Goal: Transaction & Acquisition: Purchase product/service

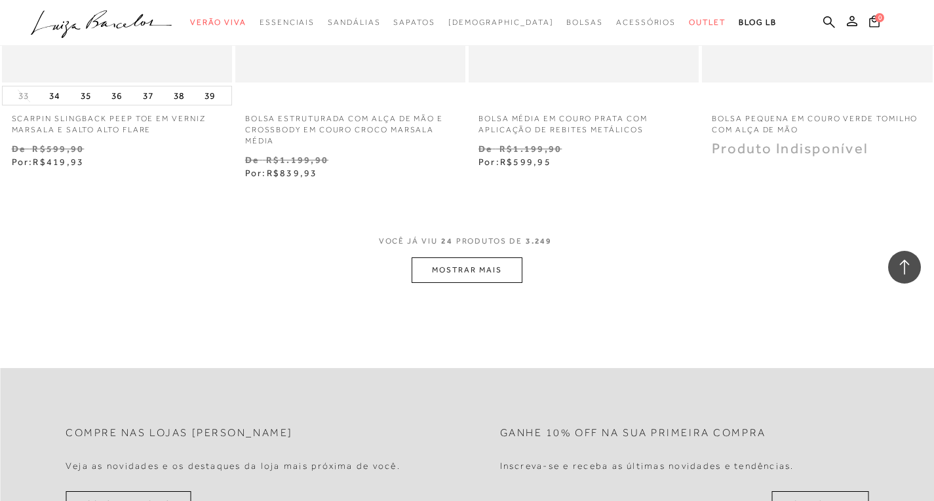
scroll to position [2683, 0]
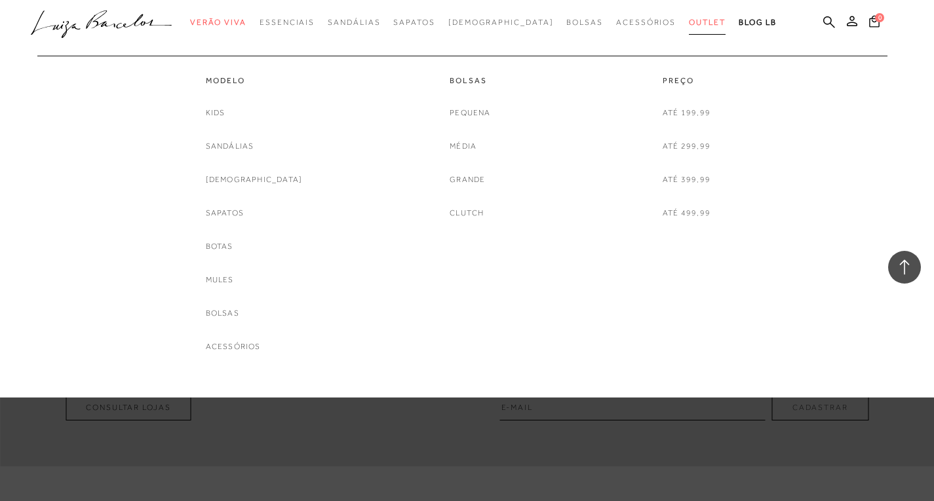
click at [692, 24] on span "Outlet" at bounding box center [707, 22] width 37 height 9
click at [689, 27] on link "Outlet" at bounding box center [707, 22] width 37 height 24
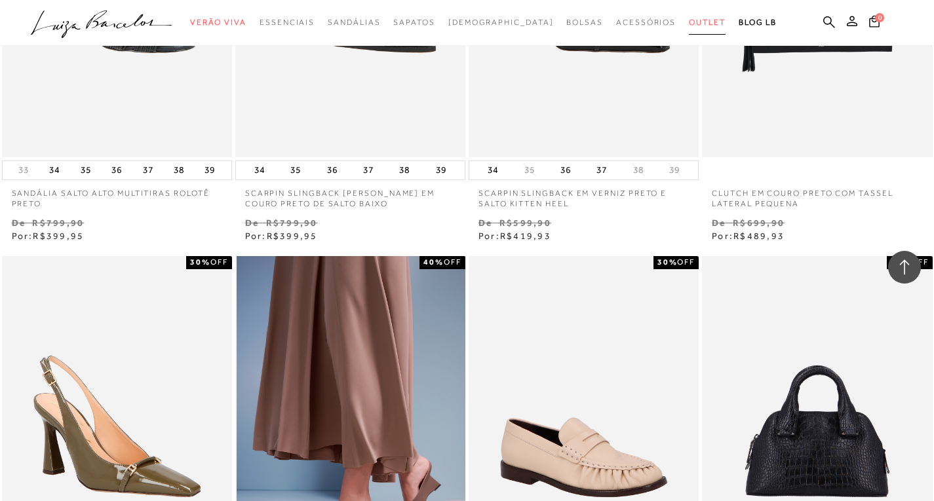
scroll to position [1045, 0]
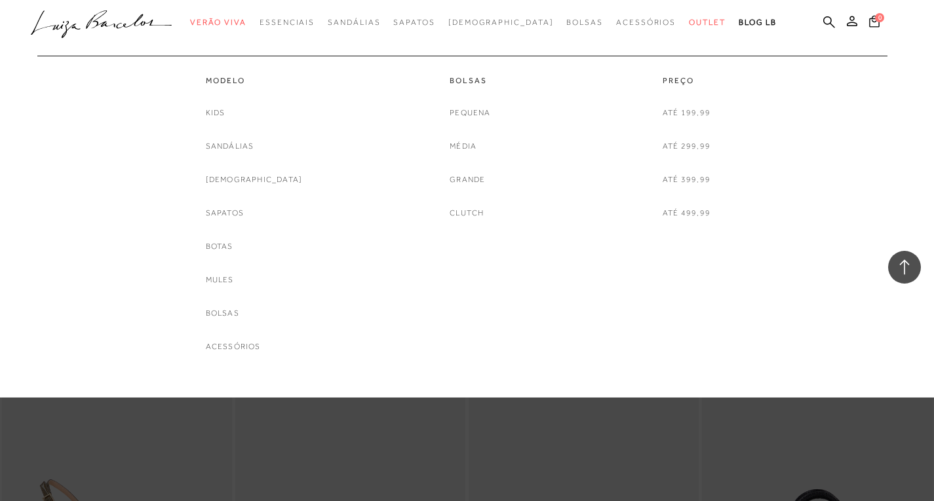
click at [256, 71] on div "Modelo Kids [GEOGRAPHIC_DATA] [DEMOGRAPHIC_DATA] Sapatos [GEOGRAPHIC_DATA] Mule…" at bounding box center [254, 205] width 97 height 298
click at [689, 21] on span "Outlet" at bounding box center [707, 22] width 37 height 9
click at [244, 213] on link "Sapatos" at bounding box center [225, 213] width 38 height 14
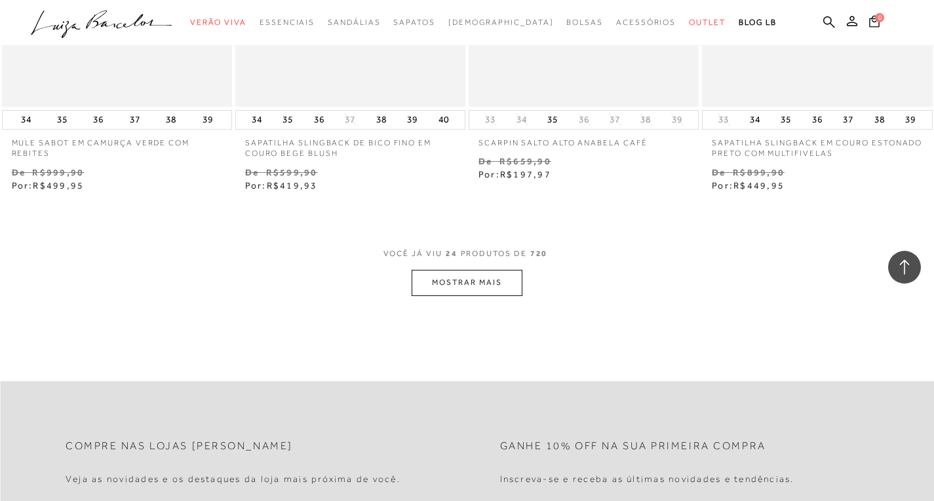
scroll to position [2556, 0]
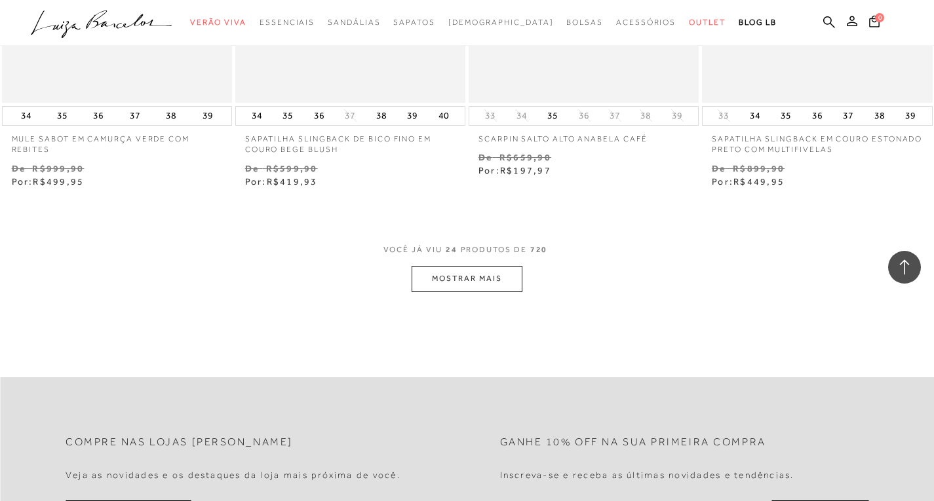
click at [467, 274] on button "MOSTRAR MAIS" at bounding box center [467, 279] width 110 height 26
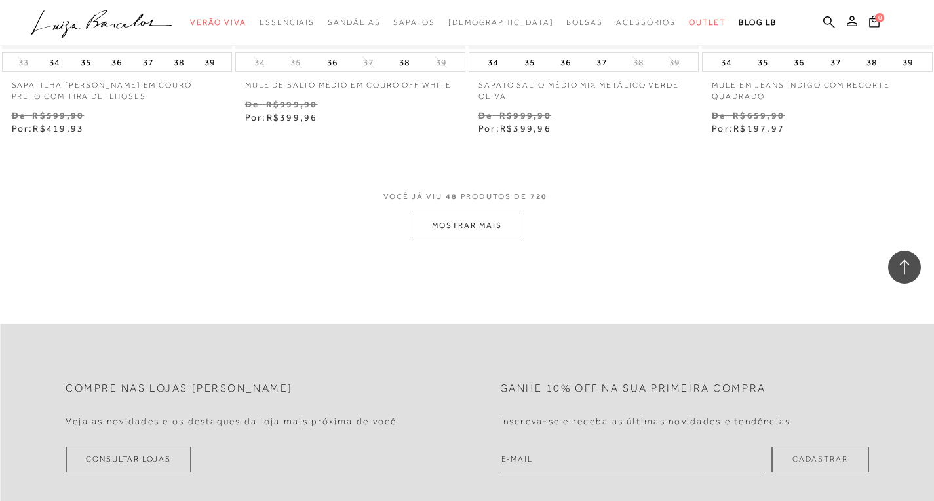
scroll to position [5308, 0]
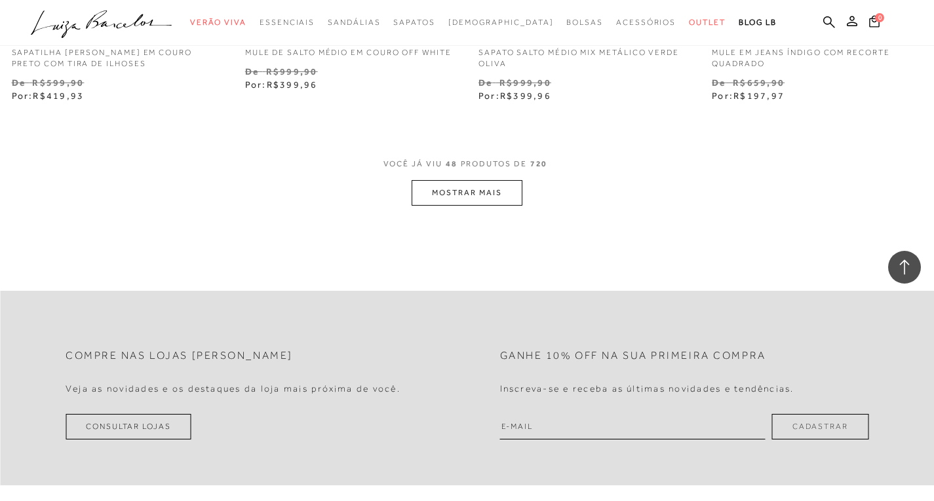
click at [478, 198] on button "MOSTRAR MAIS" at bounding box center [467, 193] width 110 height 26
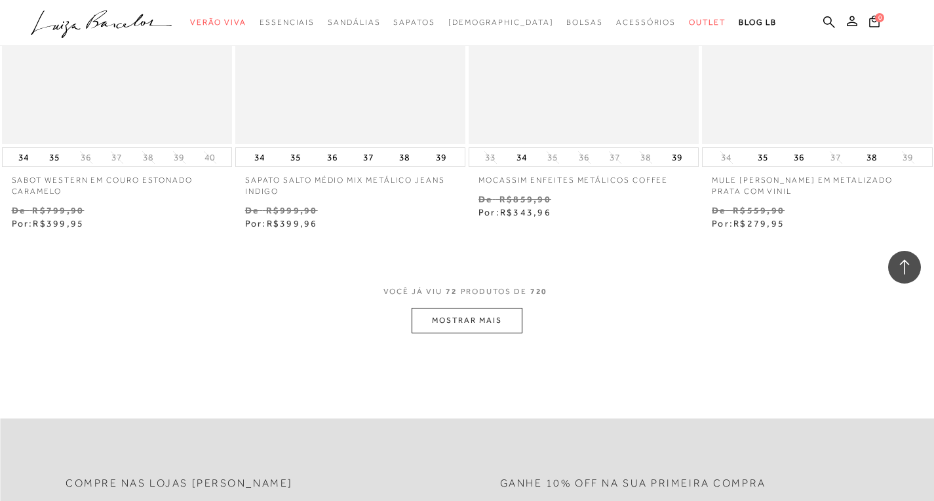
scroll to position [7864, 0]
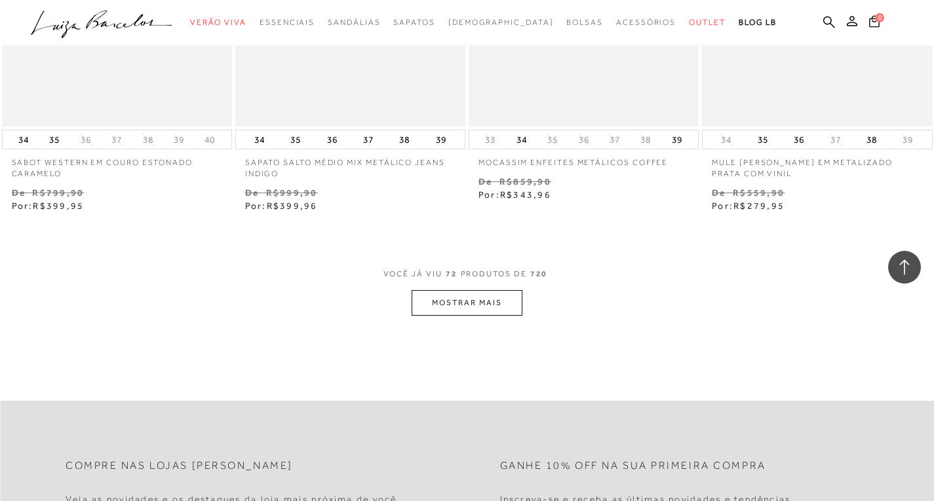
click at [479, 299] on button "MOSTRAR MAIS" at bounding box center [467, 303] width 110 height 26
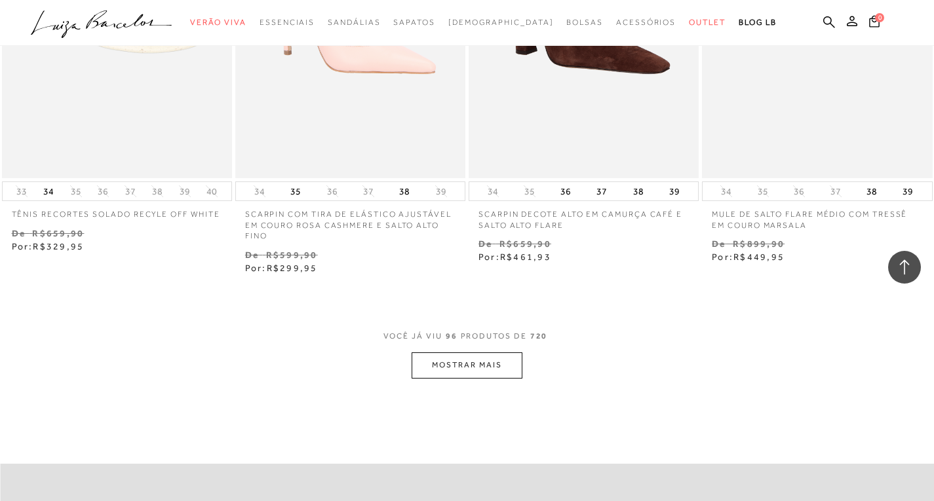
scroll to position [10485, 0]
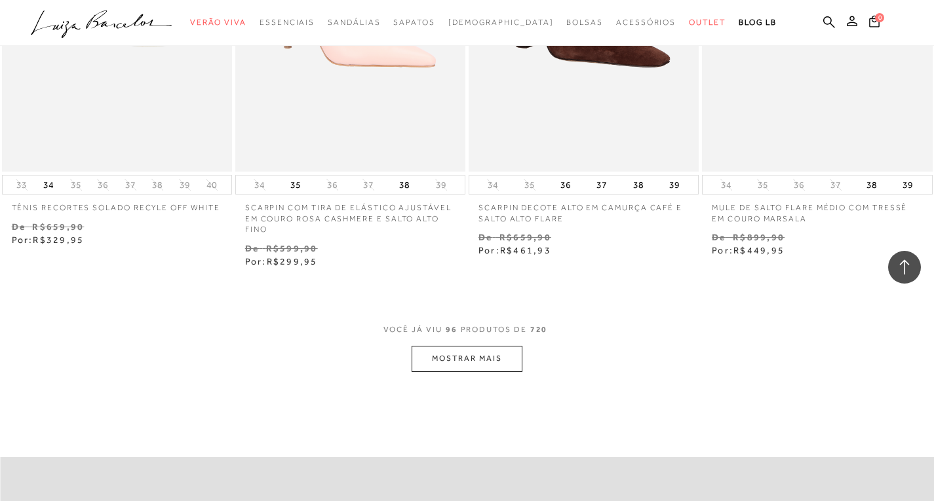
click at [483, 363] on button "MOSTRAR MAIS" at bounding box center [467, 359] width 110 height 26
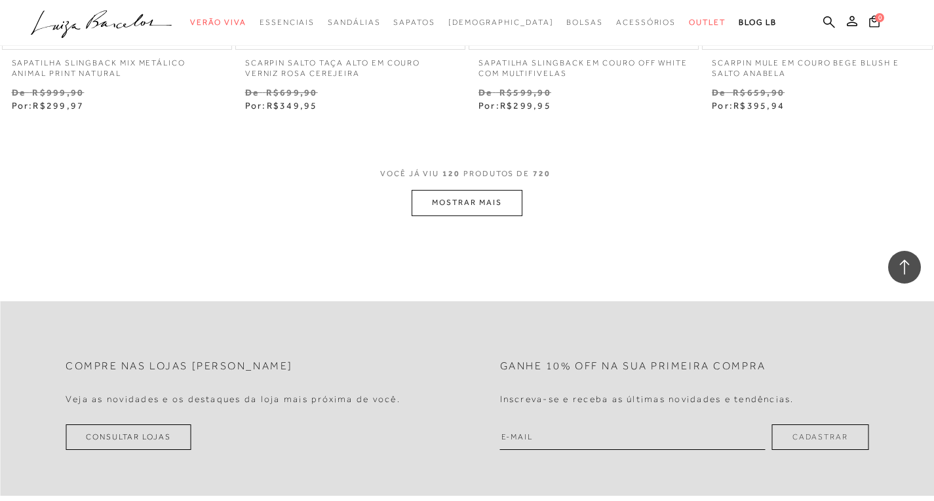
scroll to position [13368, 0]
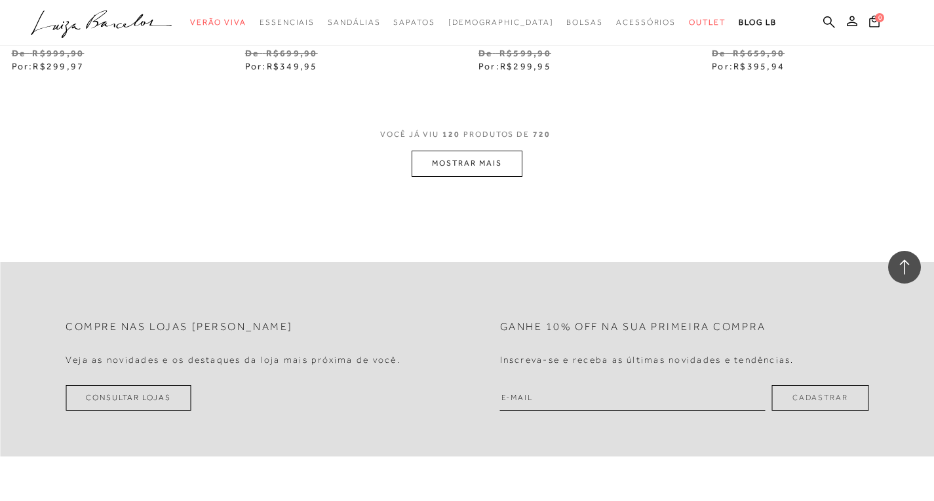
click at [467, 154] on button "MOSTRAR MAIS" at bounding box center [467, 164] width 110 height 26
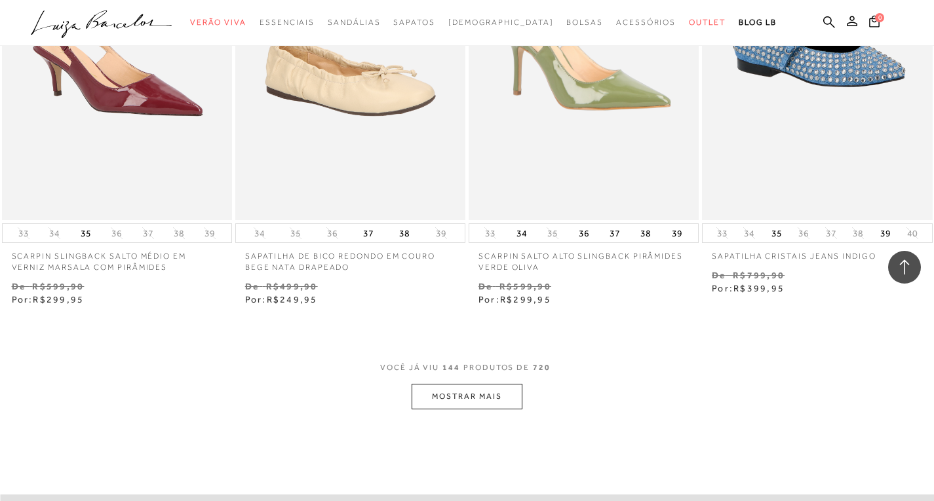
scroll to position [15924, 0]
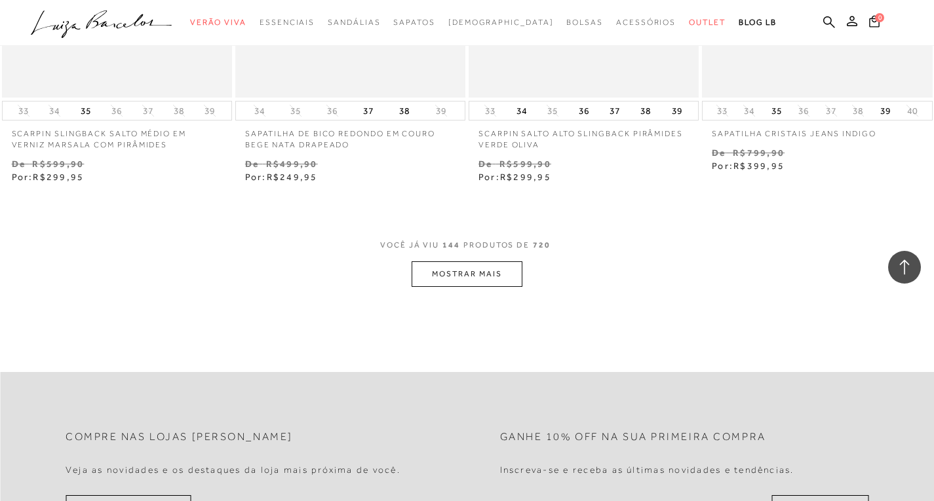
click at [436, 261] on button "MOSTRAR MAIS" at bounding box center [467, 274] width 110 height 26
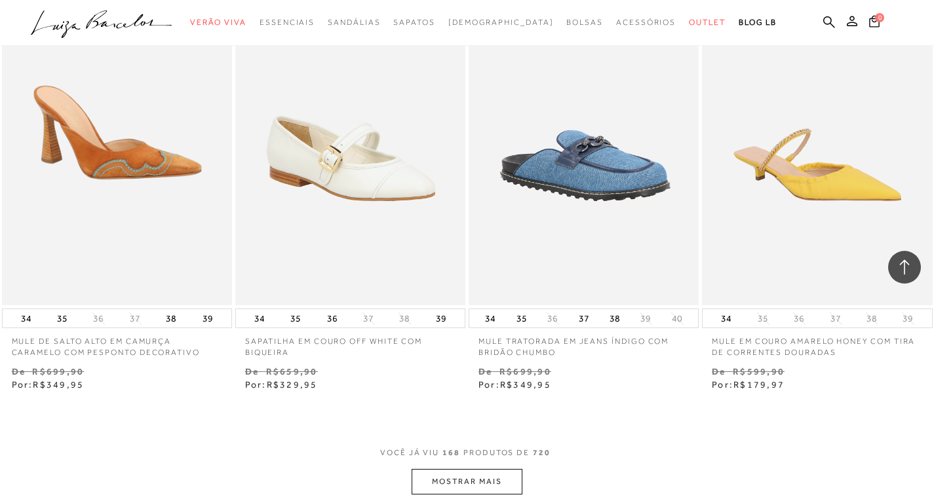
scroll to position [18414, 0]
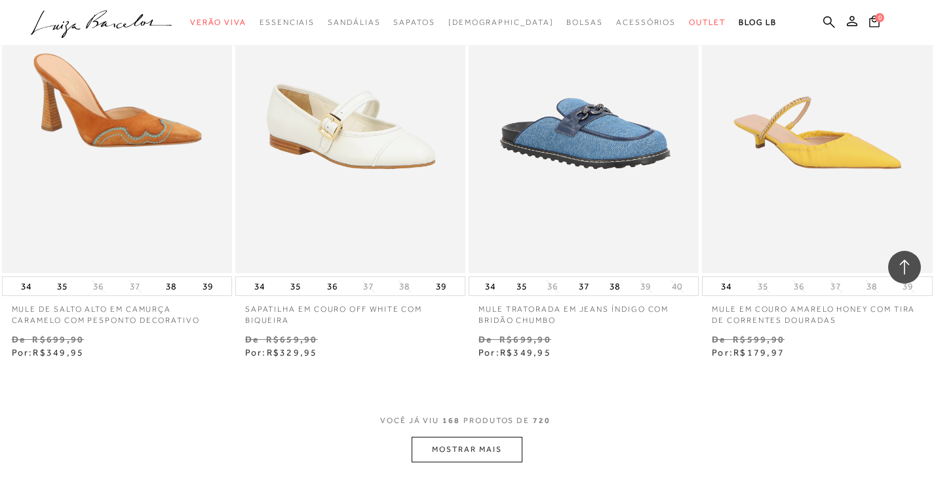
click at [484, 437] on button "MOSTRAR MAIS" at bounding box center [467, 450] width 110 height 26
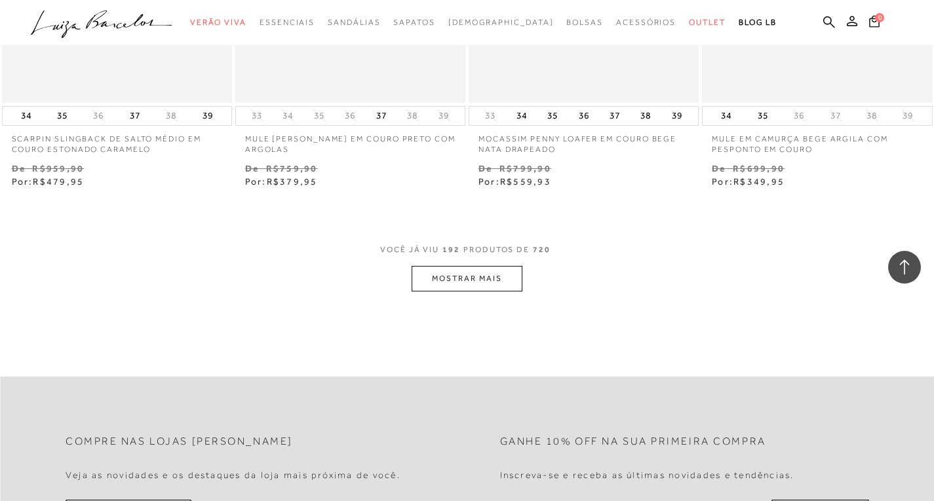
scroll to position [21297, 0]
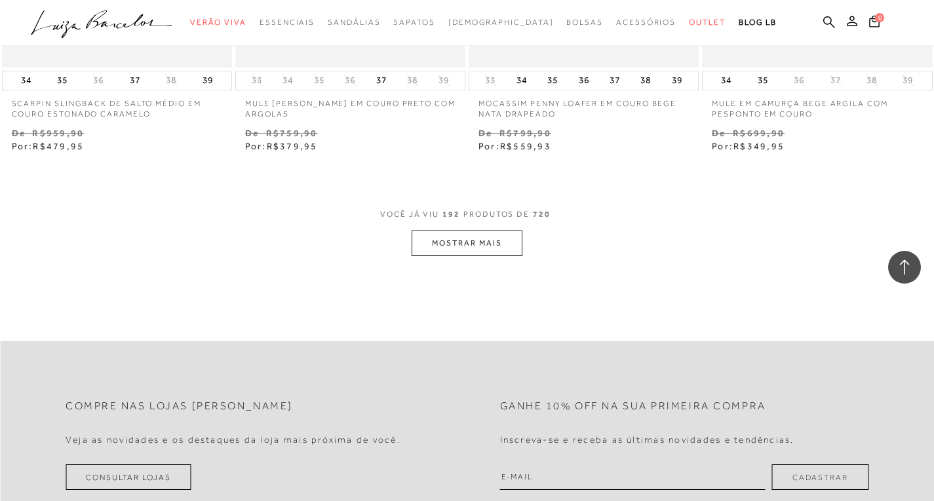
click at [514, 231] on button "MOSTRAR MAIS" at bounding box center [467, 244] width 110 height 26
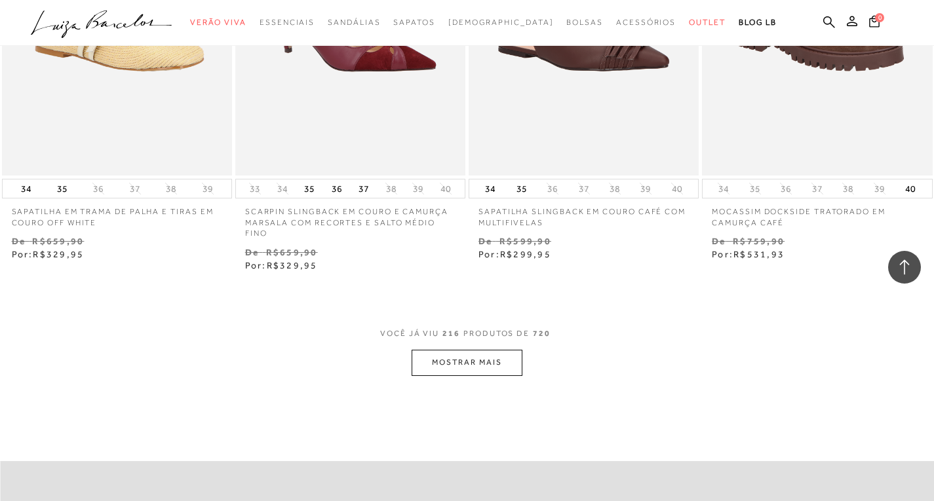
scroll to position [23853, 0]
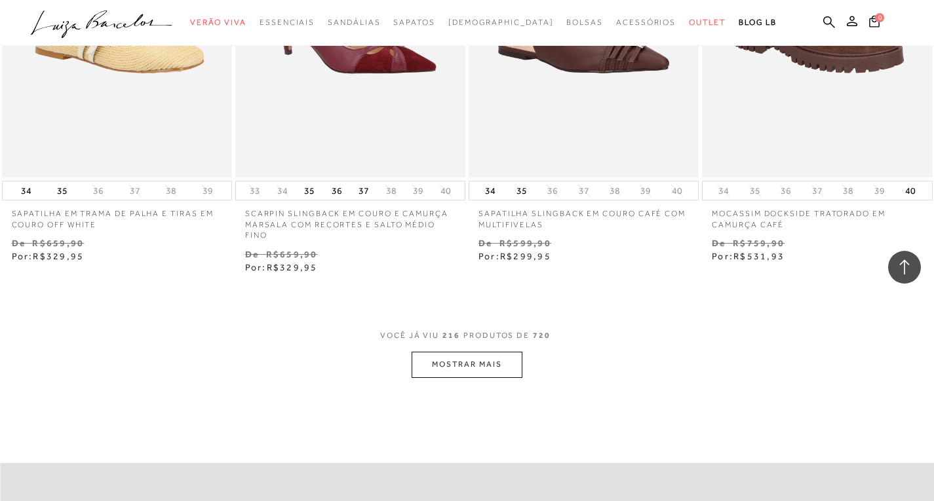
click at [486, 352] on button "MOSTRAR MAIS" at bounding box center [467, 365] width 110 height 26
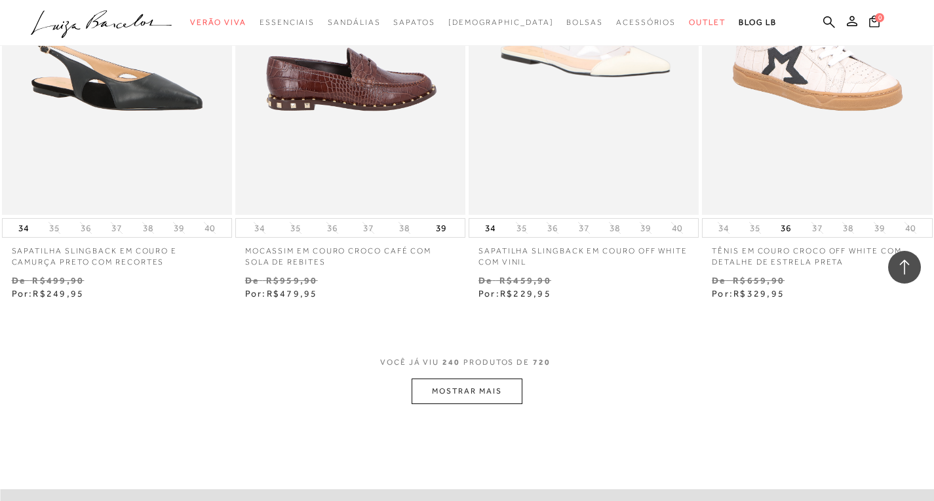
scroll to position [26474, 0]
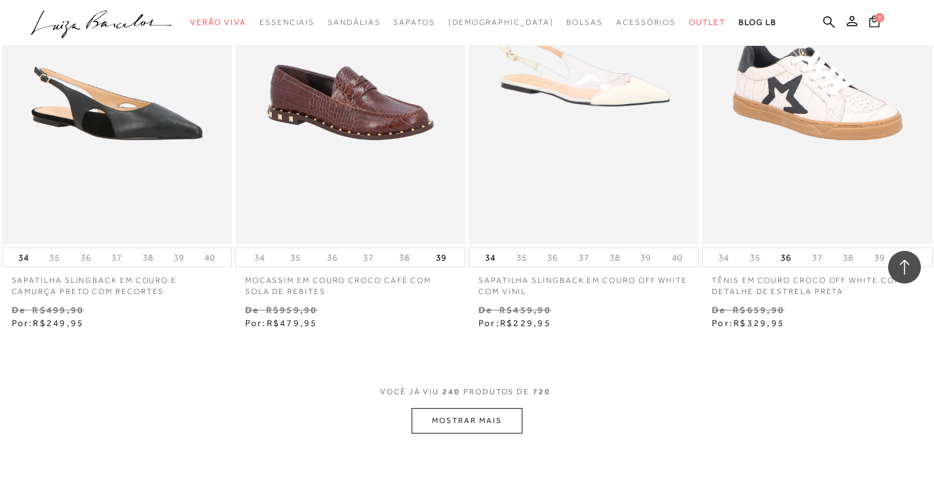
click at [469, 408] on button "MOSTRAR MAIS" at bounding box center [467, 421] width 110 height 26
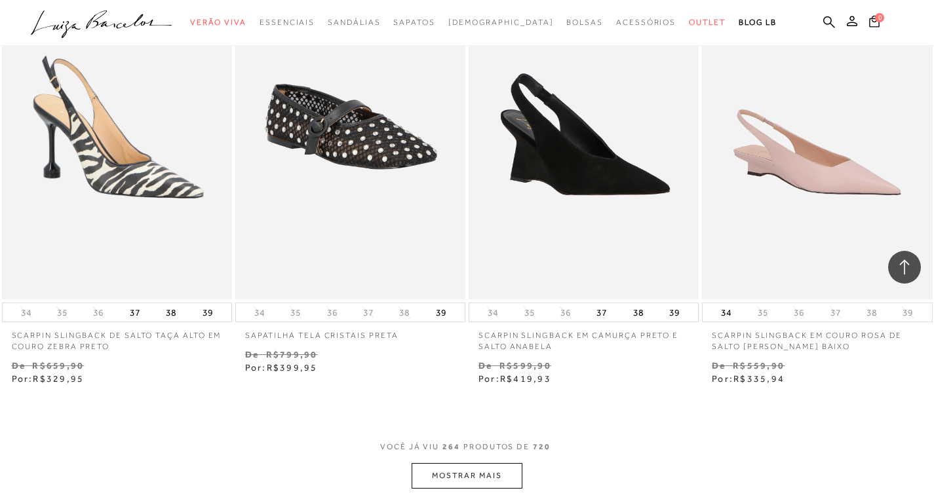
scroll to position [29226, 0]
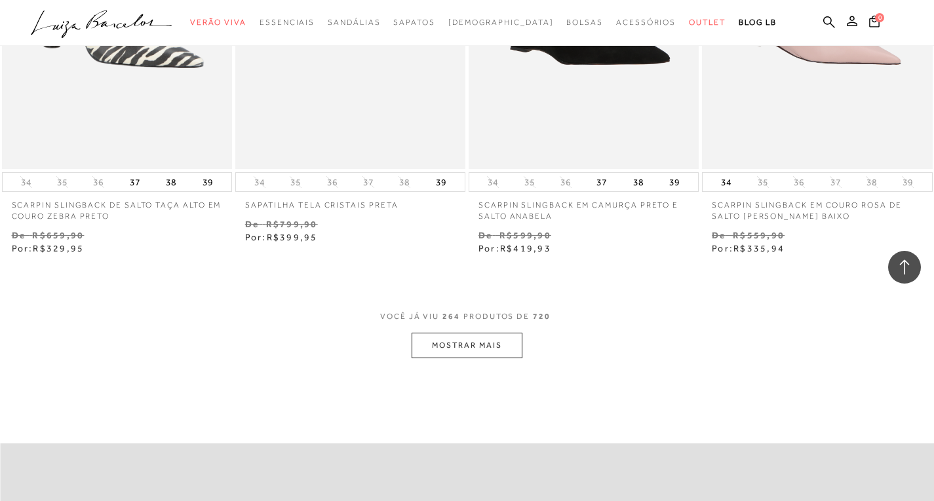
click at [458, 333] on button "MOSTRAR MAIS" at bounding box center [467, 346] width 110 height 26
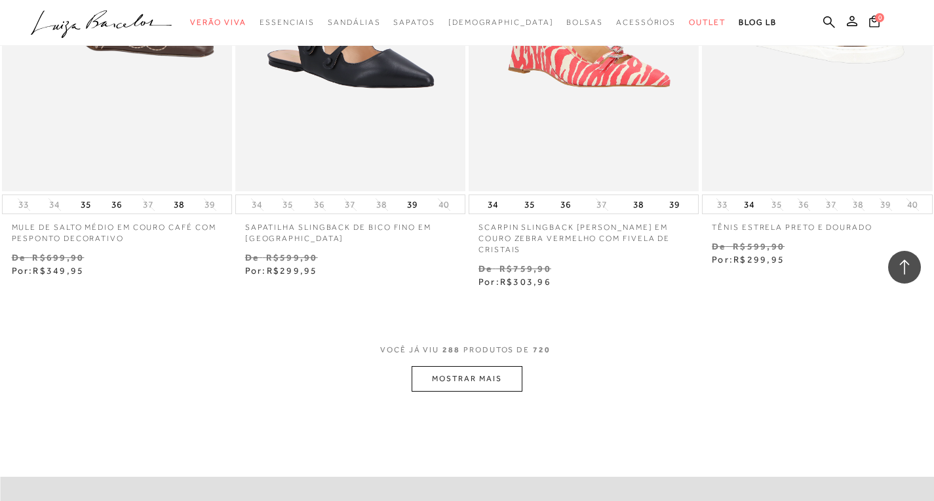
scroll to position [31913, 0]
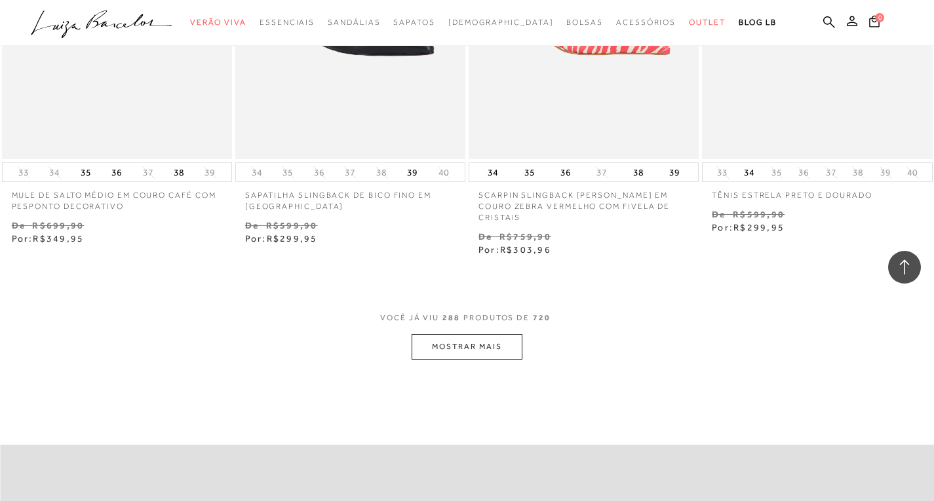
click at [510, 334] on button "MOSTRAR MAIS" at bounding box center [467, 347] width 110 height 26
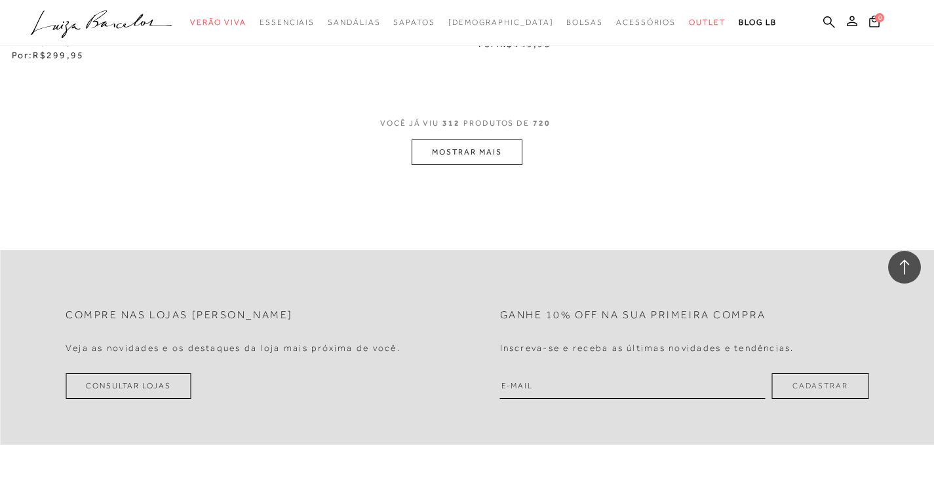
scroll to position [34796, 0]
click at [490, 115] on span "VOCÊ JÁ VIU 312 PRODUTOS DE 720" at bounding box center [467, 127] width 174 height 24
click at [487, 139] on button "MOSTRAR MAIS" at bounding box center [467, 152] width 110 height 26
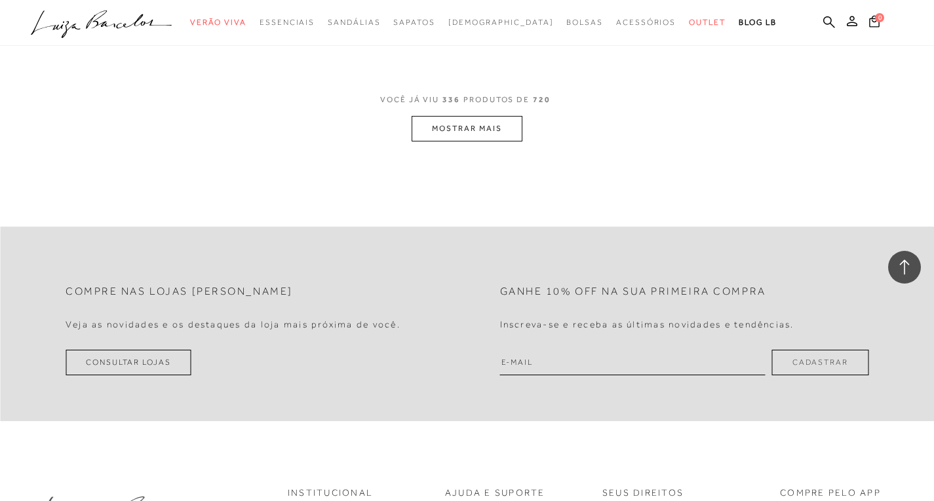
scroll to position [37135, 0]
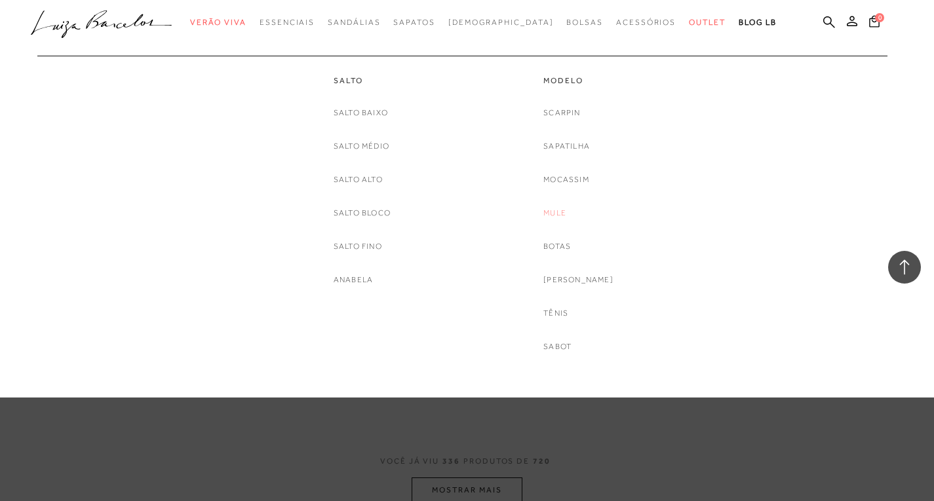
click at [561, 216] on link "Mule" at bounding box center [554, 213] width 23 height 14
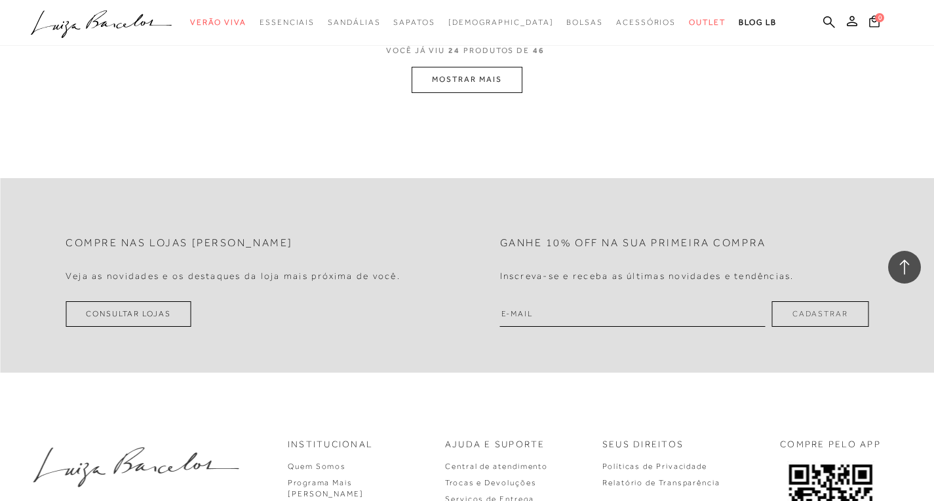
scroll to position [2556, 0]
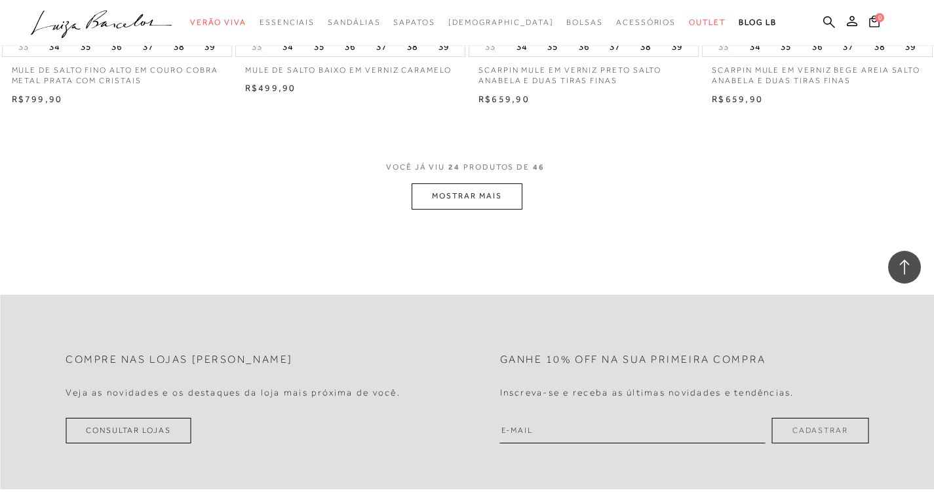
click at [465, 196] on button "MOSTRAR MAIS" at bounding box center [467, 196] width 110 height 26
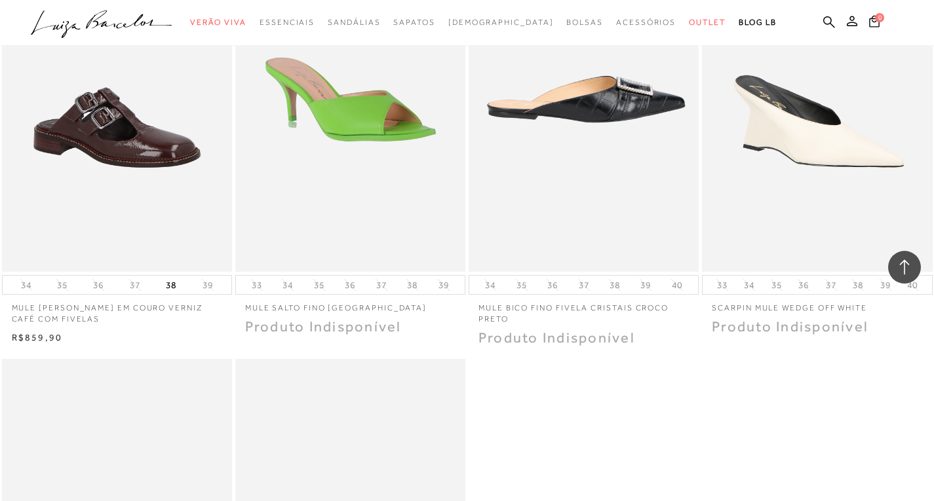
scroll to position [4849, 0]
